Goal: Task Accomplishment & Management: Use online tool/utility

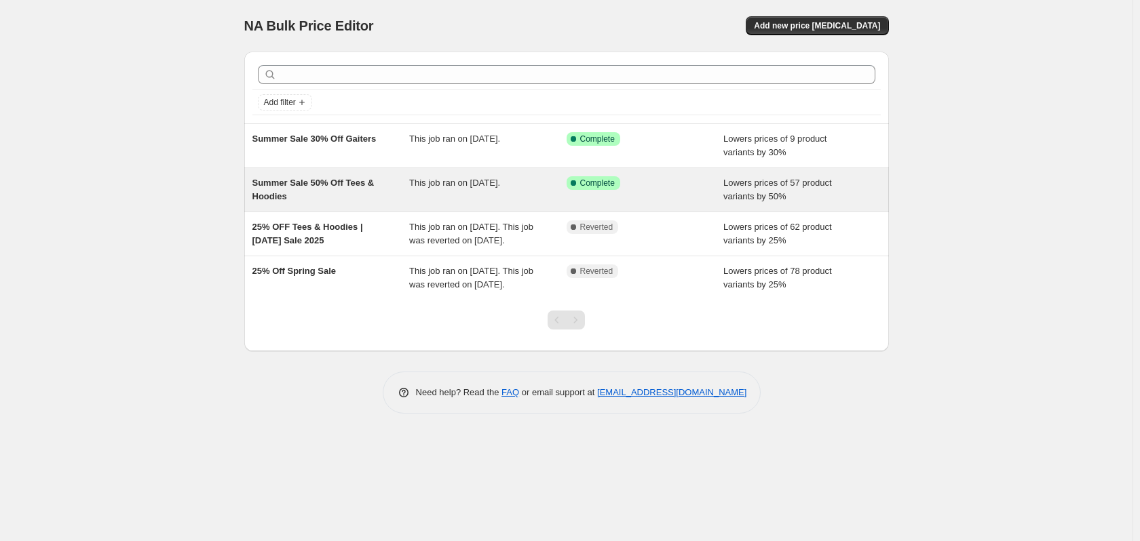
click at [456, 187] on span "This job ran on [DATE]." at bounding box center [454, 183] width 91 height 10
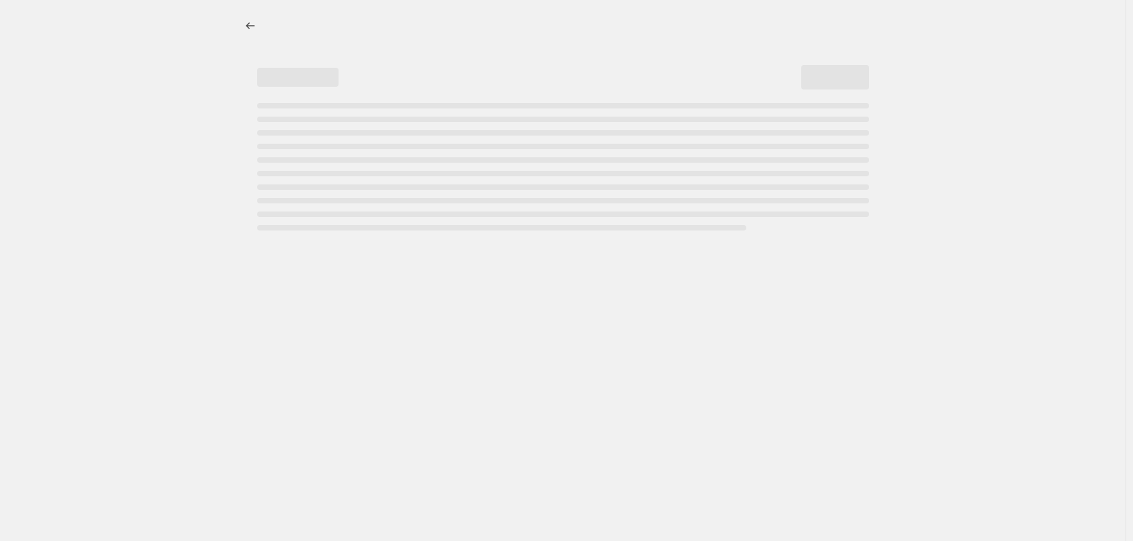
select select "percentage"
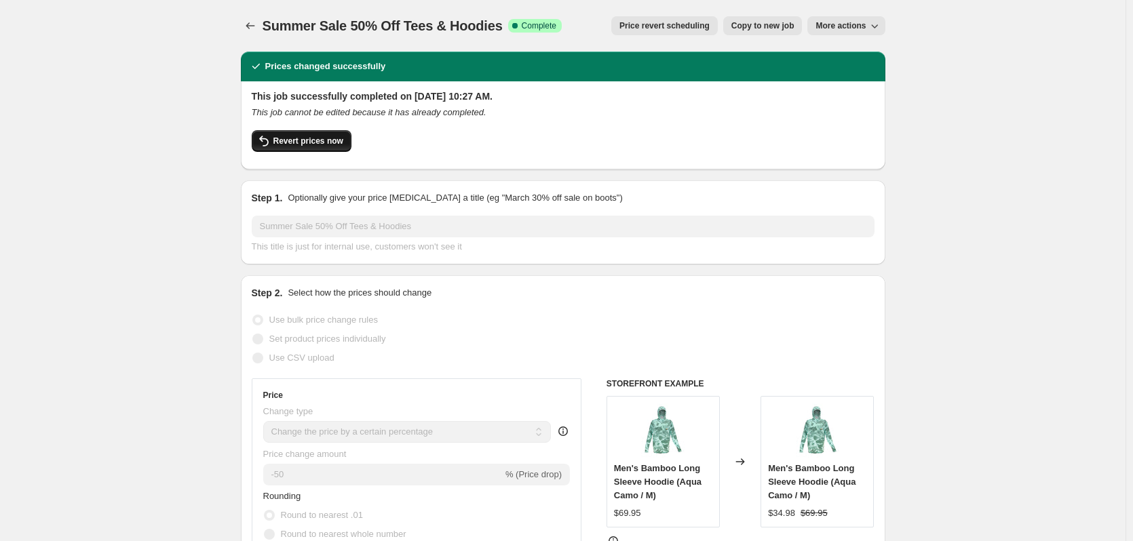
click at [309, 142] on span "Revert prices now" at bounding box center [308, 141] width 70 height 11
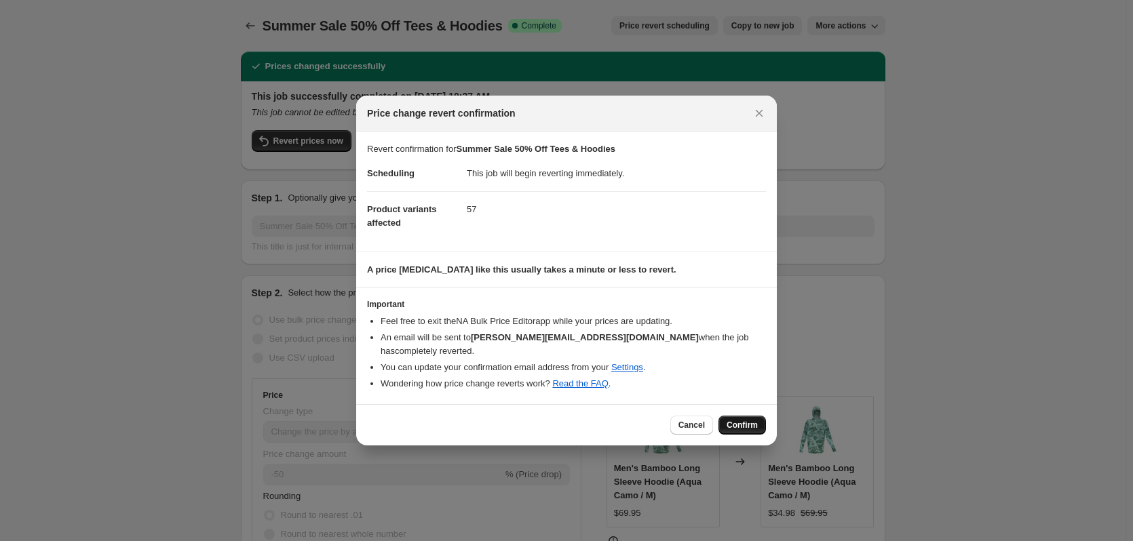
click at [748, 425] on span "Confirm" at bounding box center [742, 425] width 31 height 11
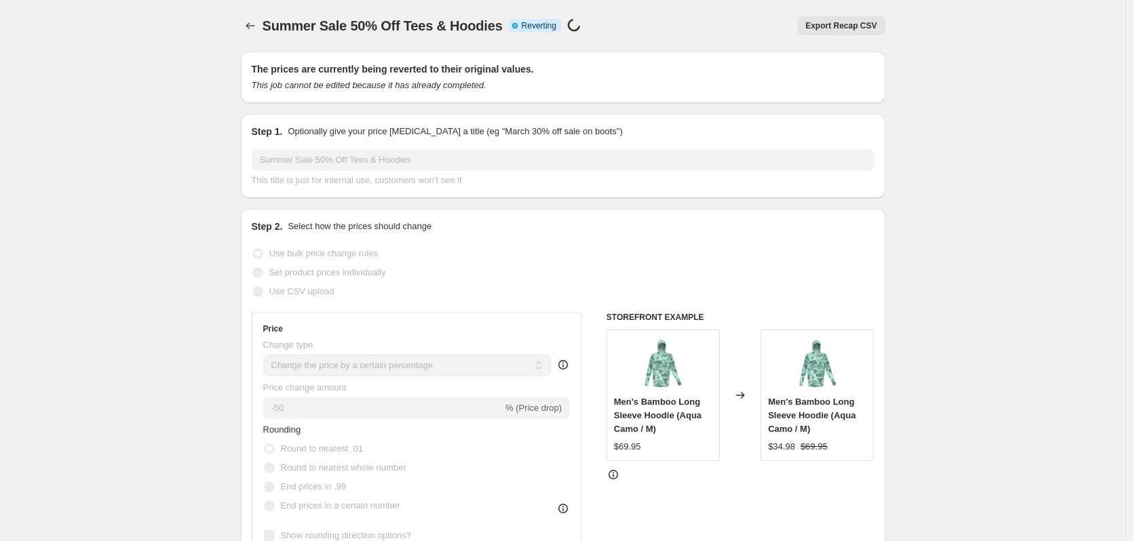
select select "percentage"
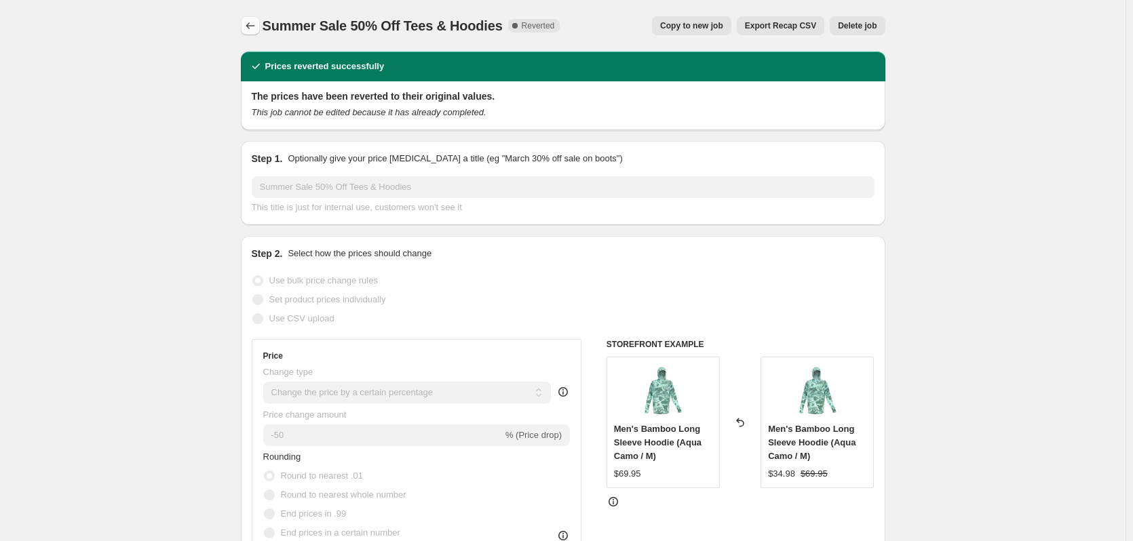
click at [248, 23] on icon "Price change jobs" at bounding box center [251, 26] width 14 height 14
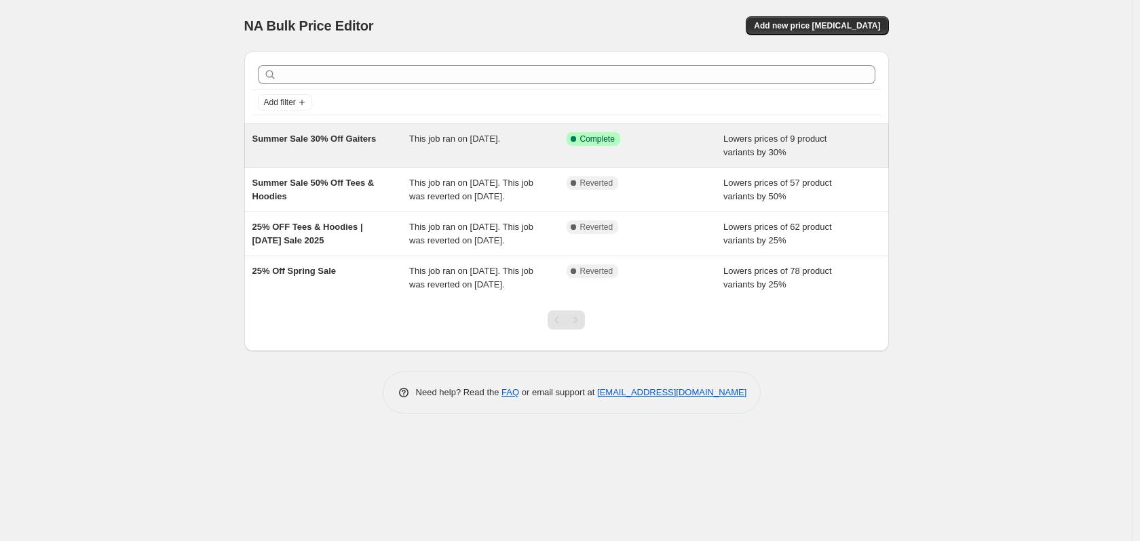
click at [646, 147] on div "Success Complete Complete" at bounding box center [645, 145] width 157 height 27
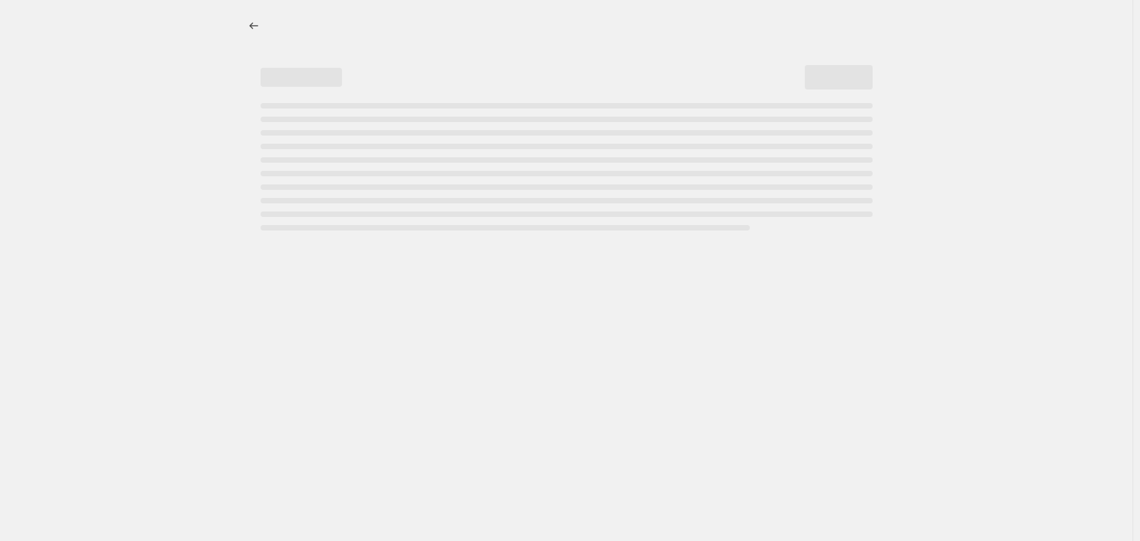
select select "percentage"
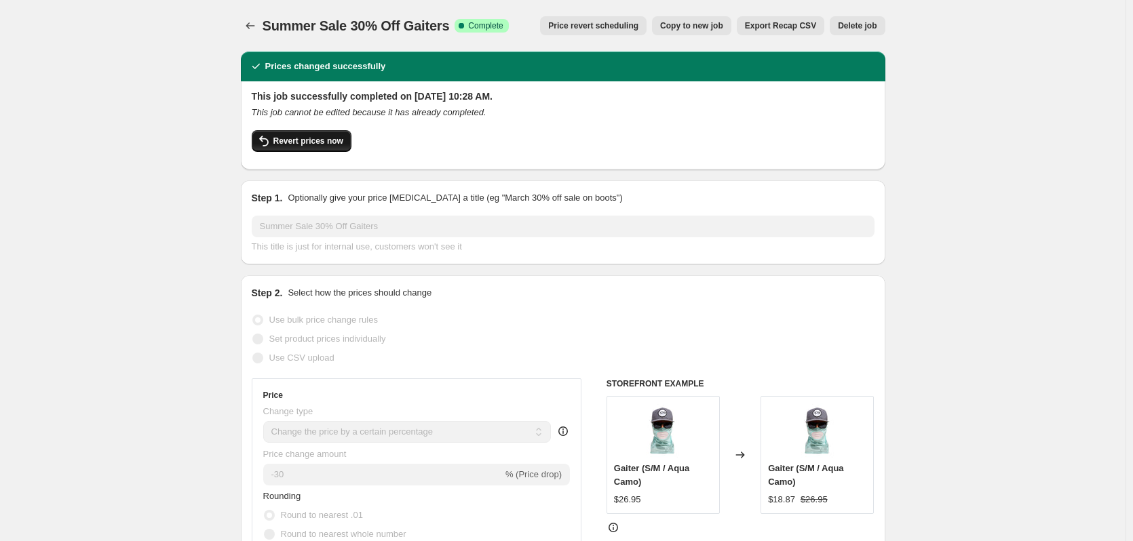
click at [303, 139] on span "Revert prices now" at bounding box center [308, 141] width 70 height 11
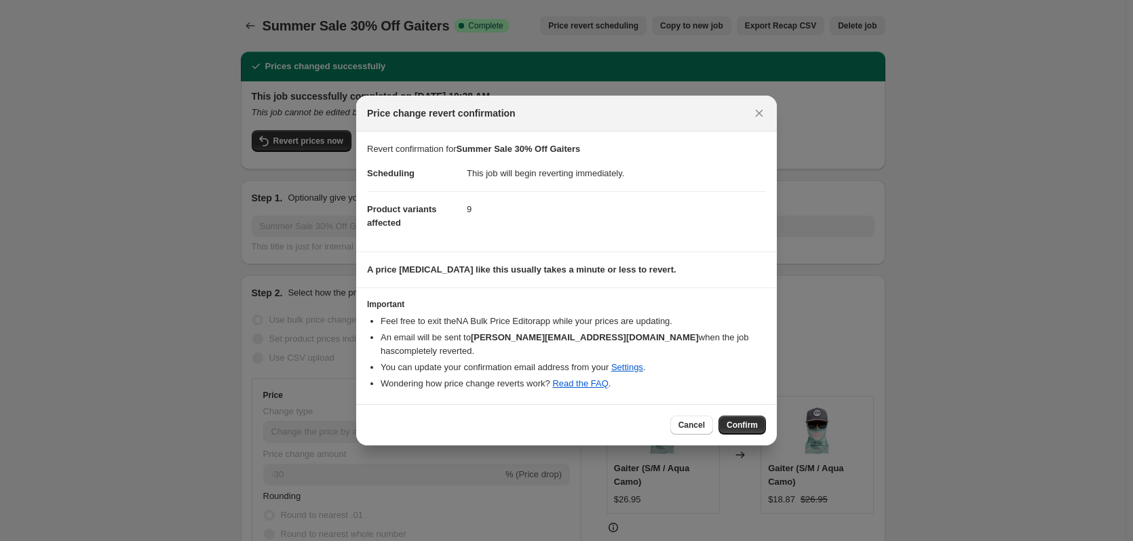
click at [759, 427] on button "Confirm" at bounding box center [742, 425] width 47 height 19
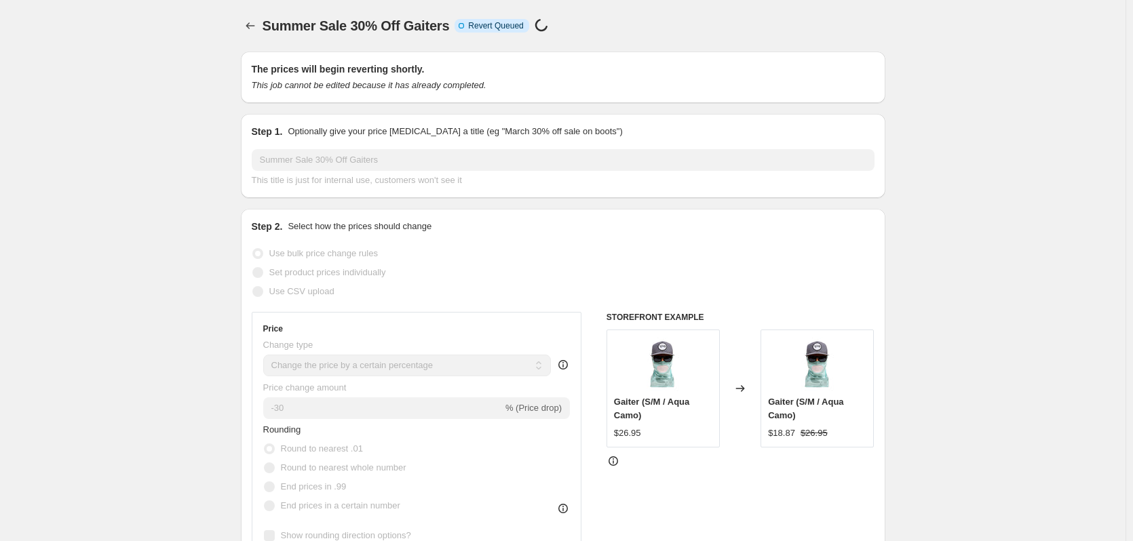
select select "percentage"
